Goal: Navigation & Orientation: Find specific page/section

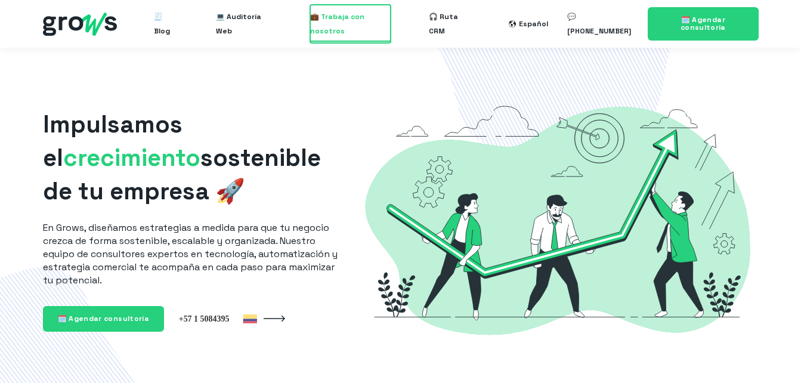
drag, startPoint x: 0, startPoint y: 0, endPoint x: 335, endPoint y: 33, distance: 336.2
click at [335, 33] on span "💼 Trabaja con nosotros" at bounding box center [350, 24] width 81 height 38
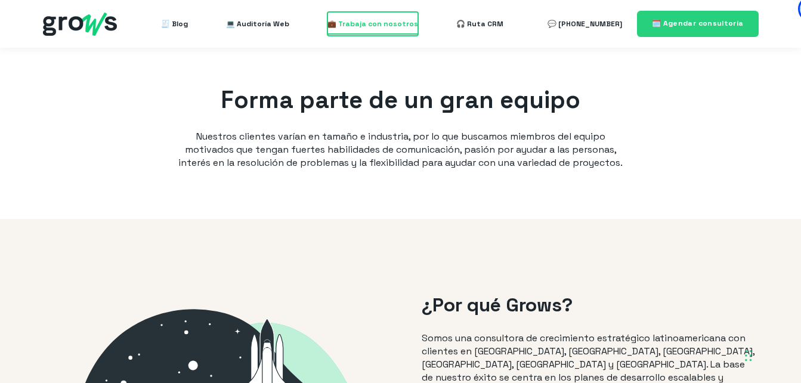
click at [375, 23] on span "💼 Trabaja con nosotros" at bounding box center [372, 24] width 91 height 24
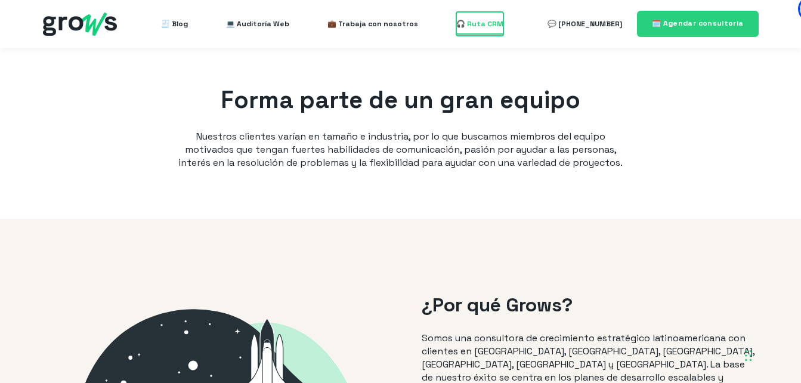
click at [491, 23] on span "🎧 Ruta CRM" at bounding box center [479, 24] width 47 height 24
